Goal: Find specific page/section: Find specific page/section

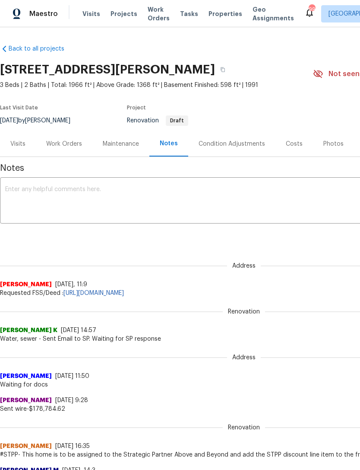
click at [35, 51] on link "Back to all projects" at bounding box center [41, 49] width 83 height 9
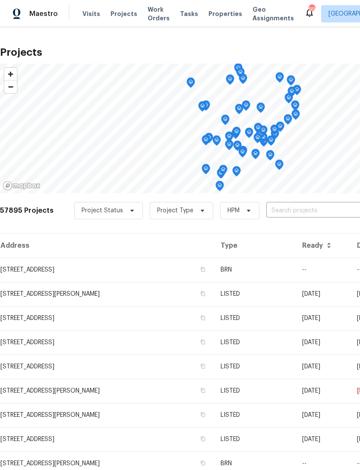
click at [214, 18] on span "Properties" at bounding box center [226, 14] width 34 height 9
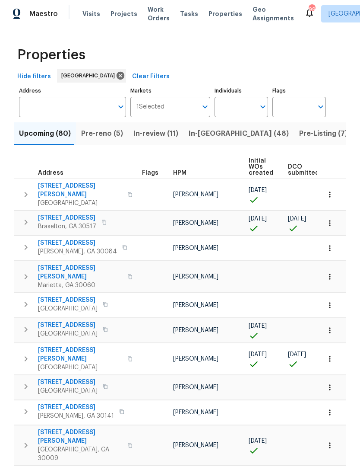
click at [252, 109] on input "Individuals" at bounding box center [235, 107] width 41 height 20
type input "kenroy"
click at [239, 135] on input "checkbox" at bounding box center [231, 134] width 18 height 18
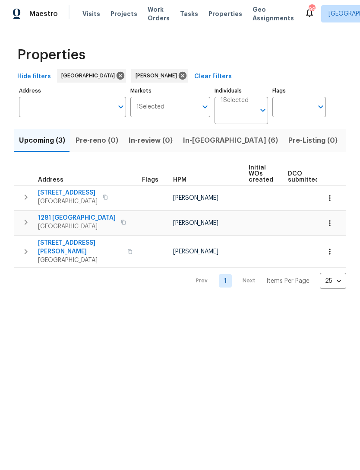
click at [207, 142] on span "In-[GEOGRAPHIC_DATA] (6)" at bounding box center [230, 140] width 95 height 12
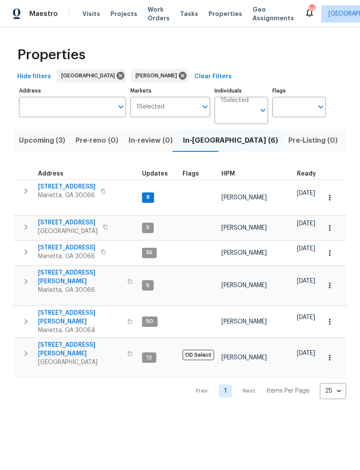
click at [64, 189] on span "[STREET_ADDRESS]" at bounding box center [66, 186] width 57 height 9
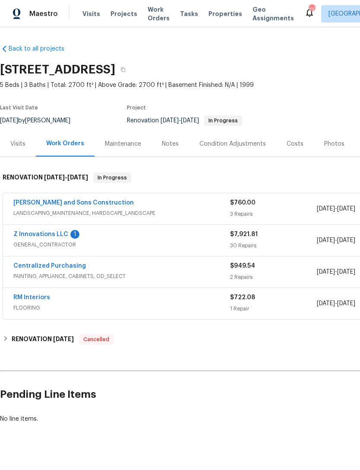
click at [37, 235] on link "Z Innovations LLC" at bounding box center [40, 234] width 55 height 6
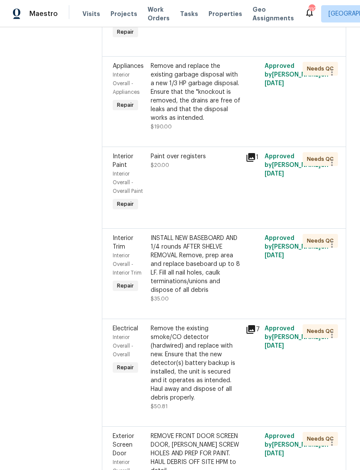
scroll to position [1323, 0]
click at [115, 245] on span "Interior Trim" at bounding box center [123, 242] width 21 height 15
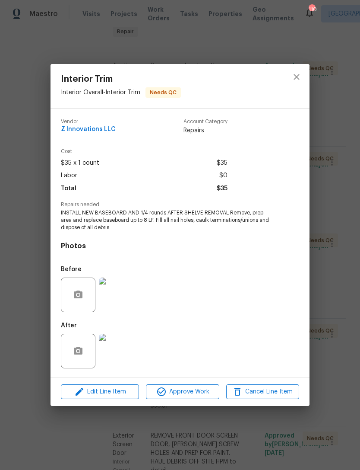
click at [109, 345] on img at bounding box center [116, 351] width 35 height 35
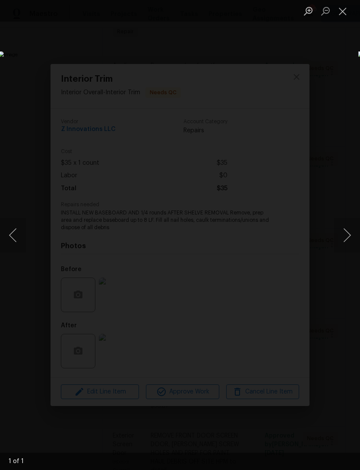
click at [340, 15] on button "Close lightbox" at bounding box center [343, 10] width 17 height 15
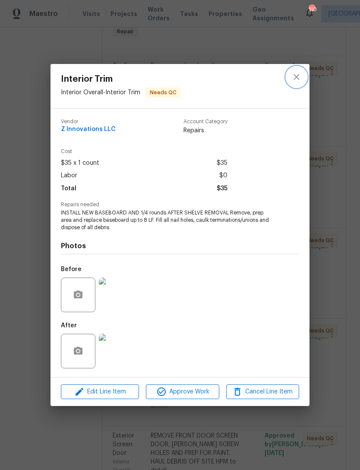
click at [297, 77] on icon "close" at bounding box center [297, 77] width 10 height 10
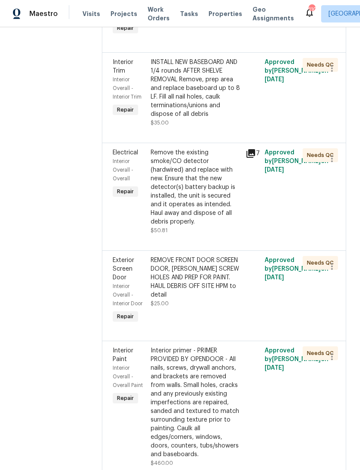
scroll to position [1499, 0]
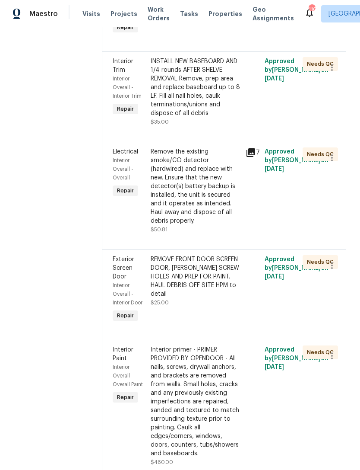
click at [122, 153] on span "Electrical" at bounding box center [126, 152] width 26 height 6
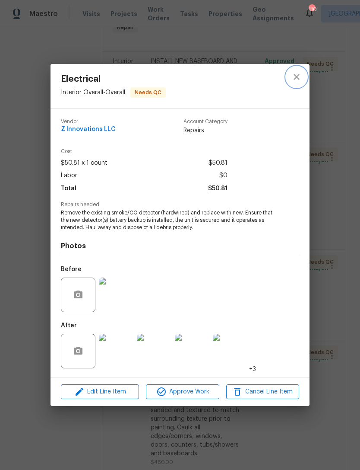
click at [297, 76] on icon "close" at bounding box center [297, 77] width 10 height 10
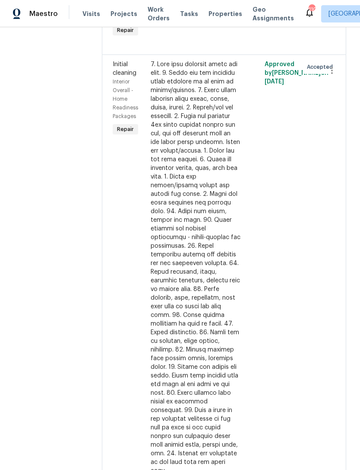
scroll to position [3454, 0]
